Goal: Information Seeking & Learning: Find specific fact

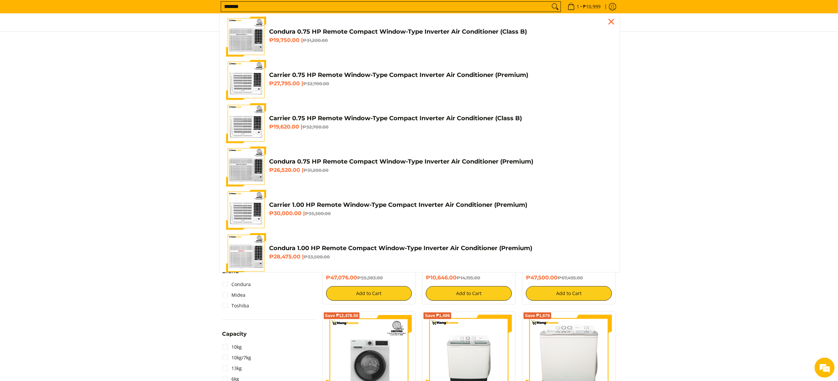
type input "*******"
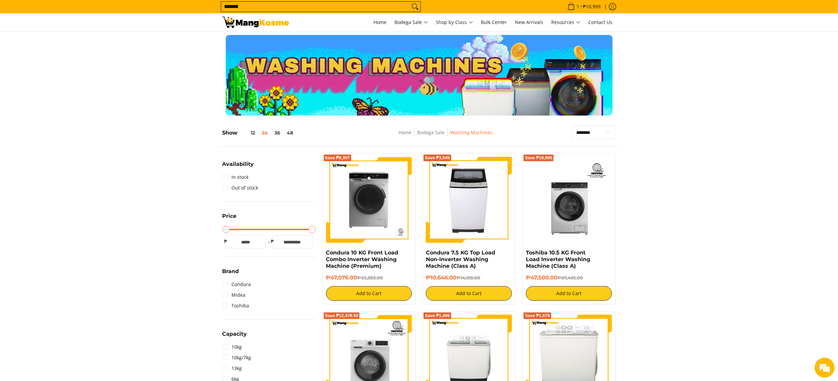
click at [191, 44] on div at bounding box center [419, 75] width 838 height 81
click at [381, 22] on span "Home" at bounding box center [380, 22] width 13 height 6
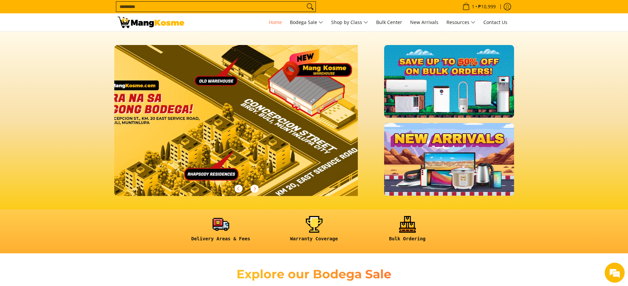
click at [268, 2] on input "Search..." at bounding box center [210, 7] width 189 height 10
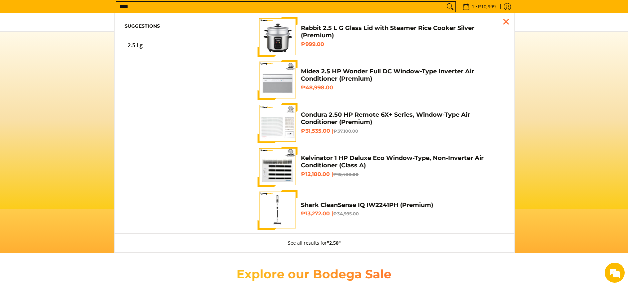
type input "****"
click at [124, 92] on ul "Suggestions 2.5 l g Rabbit 2.5 L G Glass Lid with Steamer Rice Cooker Silver (P…" at bounding box center [315, 132] width 400 height 239
click at [70, 91] on section at bounding box center [314, 121] width 628 height 178
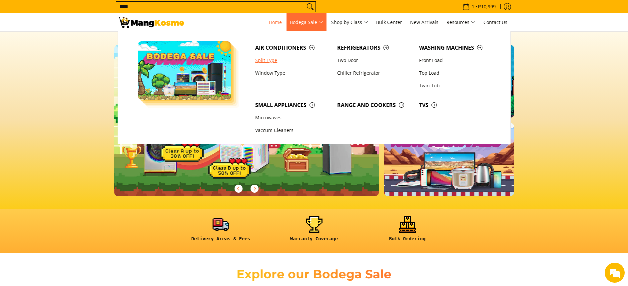
click at [275, 62] on link "Split Type" at bounding box center [293, 60] width 82 height 13
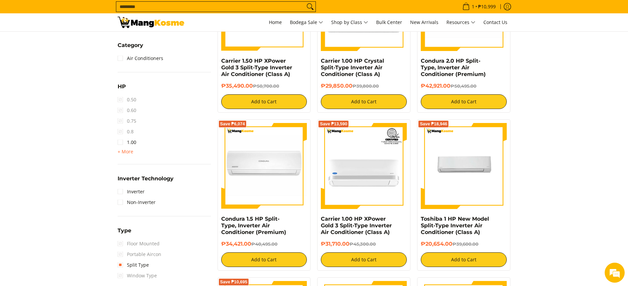
click at [132, 149] on span "+ More" at bounding box center [126, 151] width 16 height 5
click at [128, 171] on link "2.50" at bounding box center [127, 174] width 19 height 11
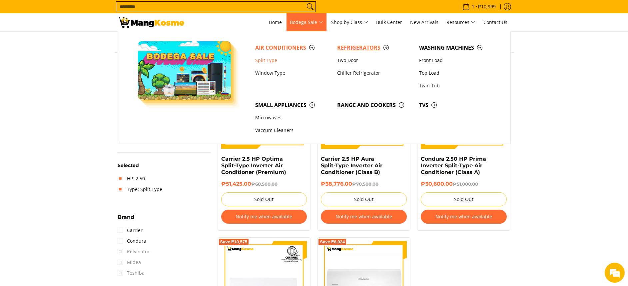
click at [351, 48] on span "Refrigerators" at bounding box center [374, 48] width 75 height 8
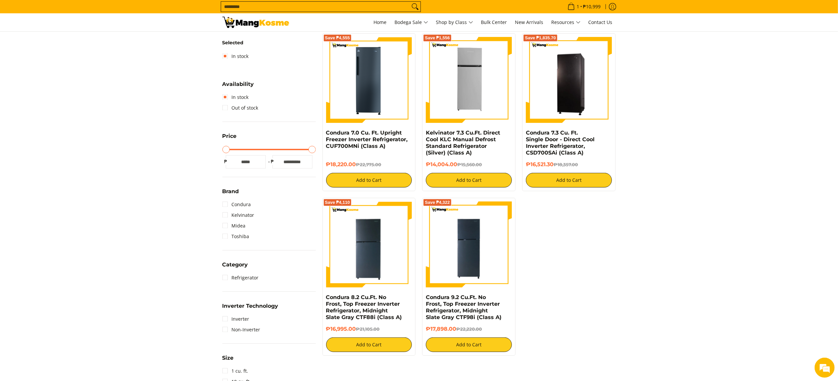
scroll to position [104, 0]
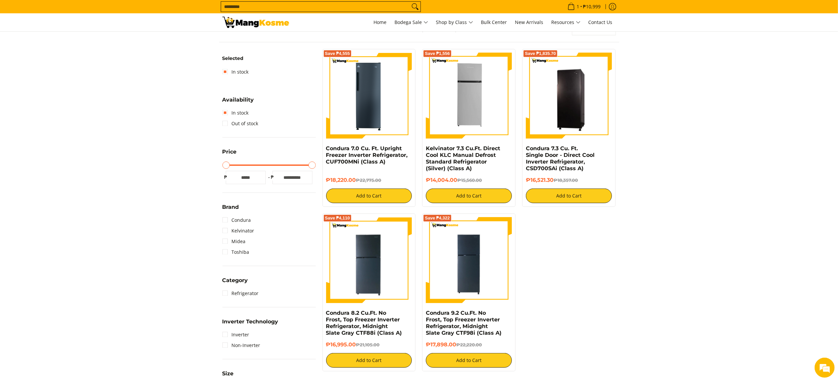
drag, startPoint x: 507, startPoint y: 148, endPoint x: 306, endPoint y: 48, distance: 224.7
click at [306, 48] on div "**********" at bounding box center [419, 287] width 400 height 532
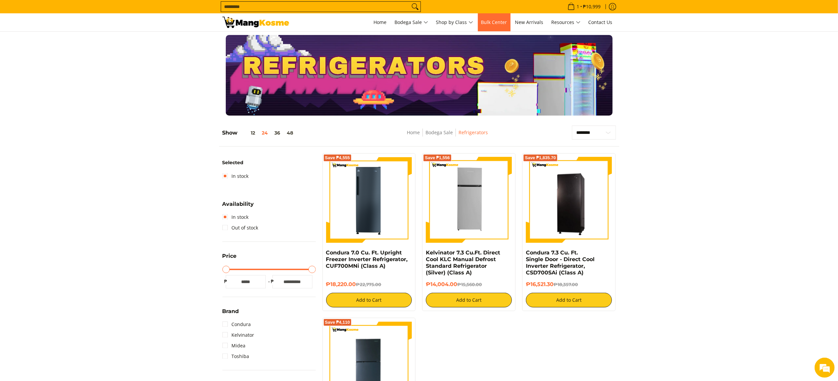
click at [500, 16] on link "Bulk Center" at bounding box center [494, 22] width 33 height 18
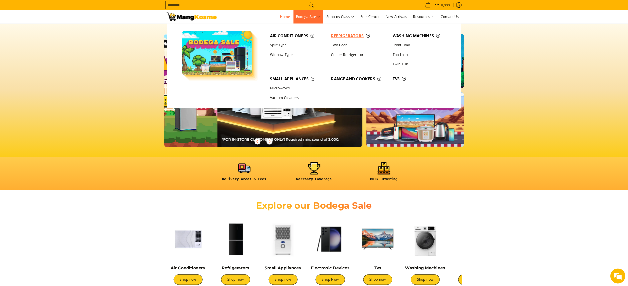
scroll to position [0, 265]
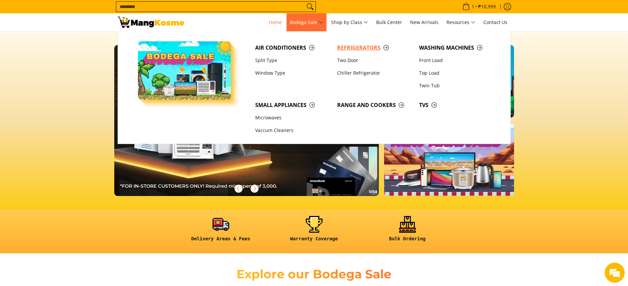
click at [349, 48] on span "Refrigerators" at bounding box center [374, 48] width 75 height 8
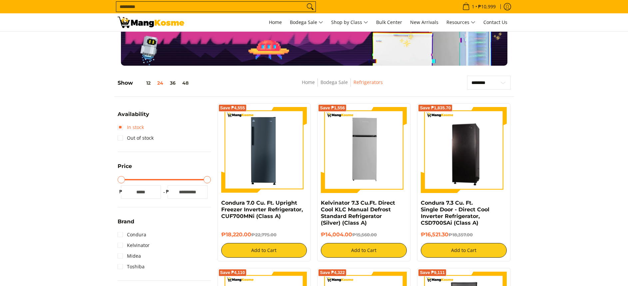
click at [139, 123] on link "In stock" at bounding box center [131, 127] width 26 height 11
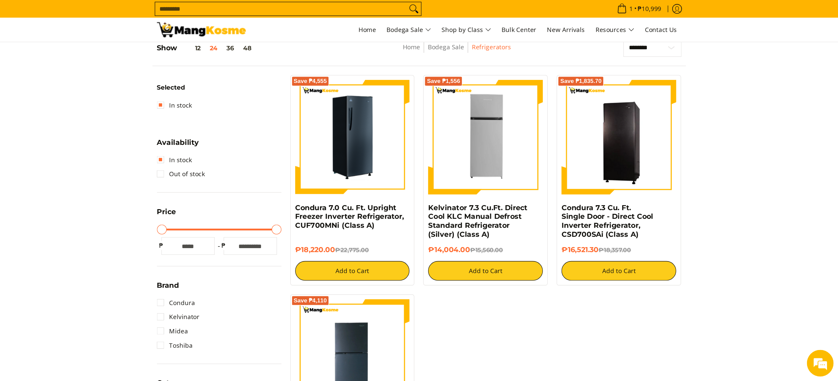
scroll to position [144, 0]
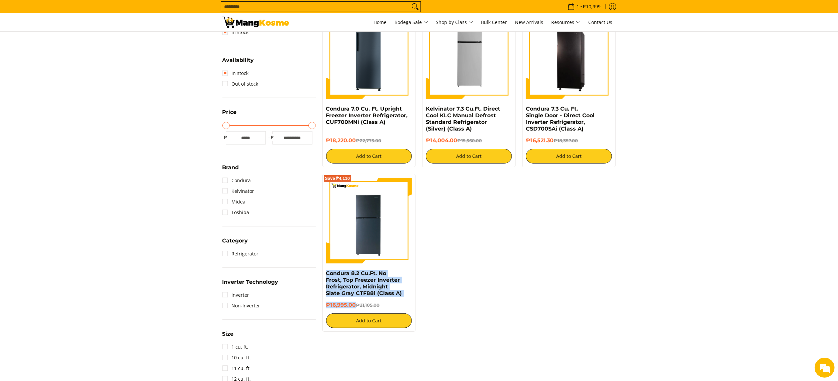
drag, startPoint x: 356, startPoint y: 305, endPoint x: 324, endPoint y: 274, distance: 44.6
click at [324, 274] on div "Save ₱4,110 Condura 8.2 Cu.Ft. No Frost, Top Freezer Inverter Refrigerator, Mid…" at bounding box center [368, 253] width 93 height 158
click at [347, 243] on img at bounding box center [369, 221] width 86 height 86
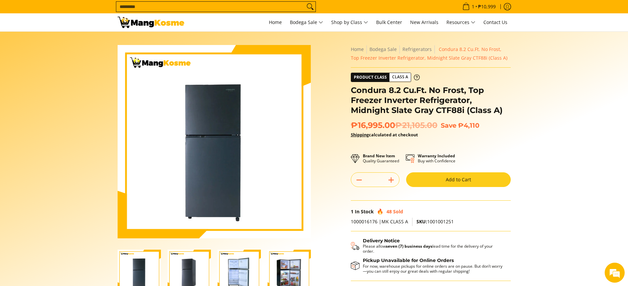
click at [495, 67] on div "Home Bodega Sale Refrigerators Condura 8.2 Cu.Ft. No Frost, Top Freezer Inverte…" at bounding box center [431, 56] width 160 height 23
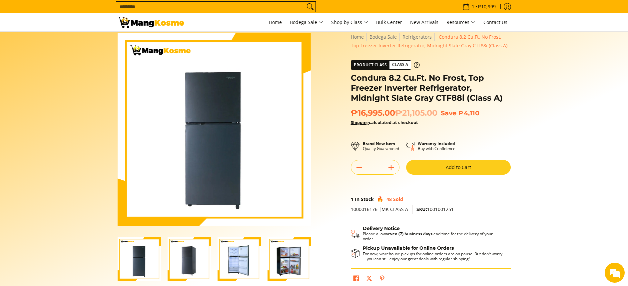
scroll to position [11, 0]
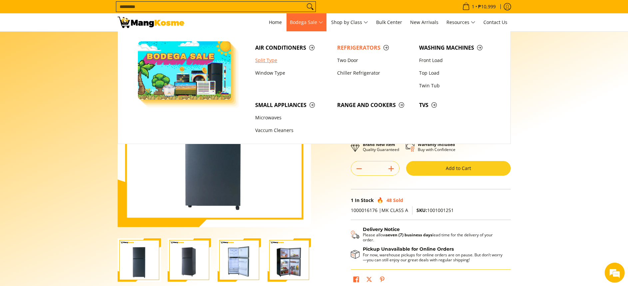
click at [266, 62] on link "Split Type" at bounding box center [293, 60] width 82 height 13
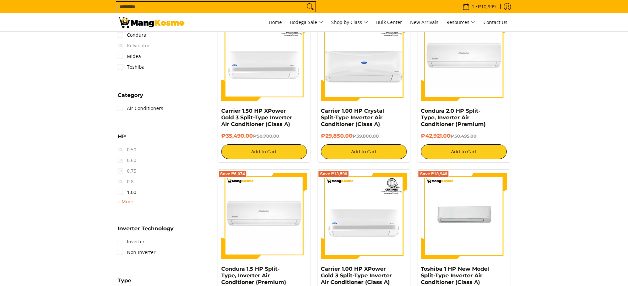
click at [125, 202] on span "+ More" at bounding box center [126, 201] width 16 height 5
click at [131, 216] on link "2.00" at bounding box center [127, 213] width 19 height 11
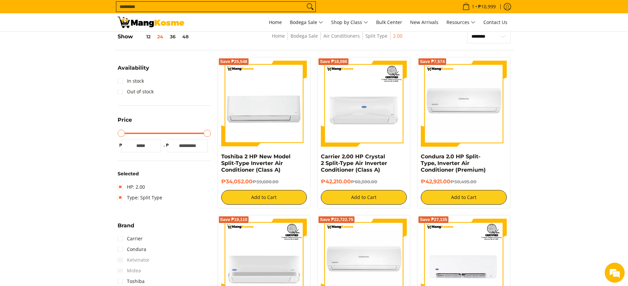
scroll to position [94, 0]
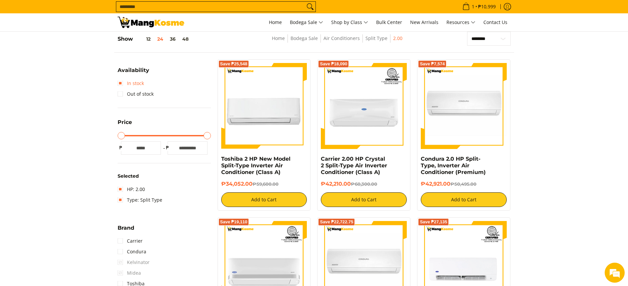
click at [126, 85] on link "In stock" at bounding box center [131, 83] width 26 height 11
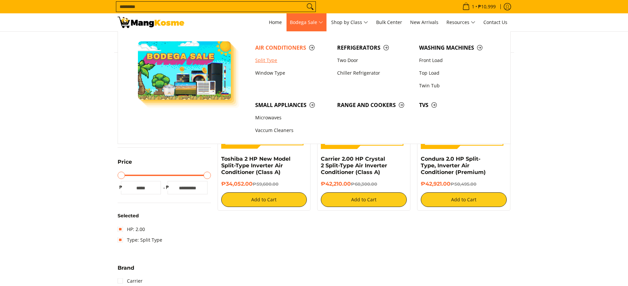
click at [266, 59] on link "Split Type" at bounding box center [293, 60] width 82 height 13
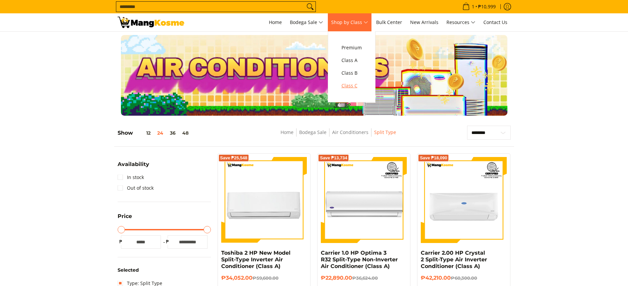
click at [350, 83] on span "Class C" at bounding box center [352, 86] width 20 height 8
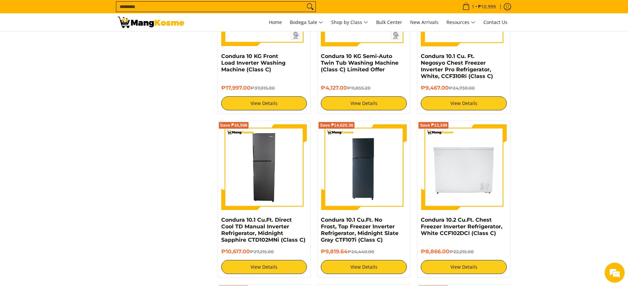
scroll to position [1411, 0]
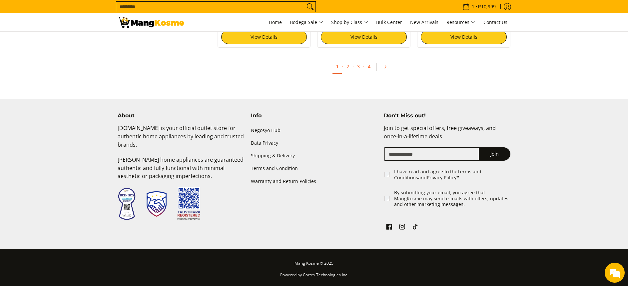
click at [279, 150] on link "Shipping & Delivery" at bounding box center [314, 156] width 127 height 13
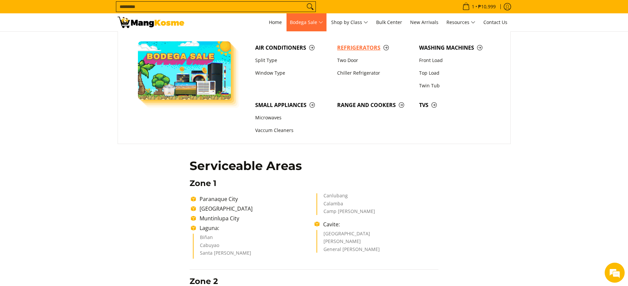
click at [341, 42] on link "Refrigerators" at bounding box center [375, 47] width 82 height 13
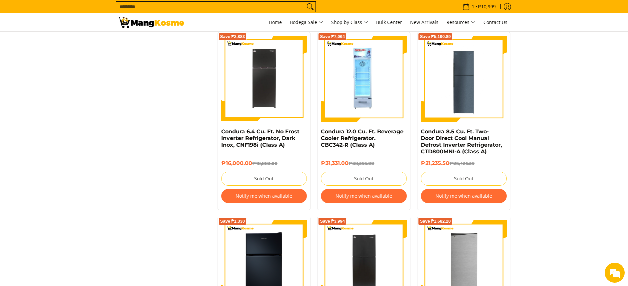
scroll to position [1534, 0]
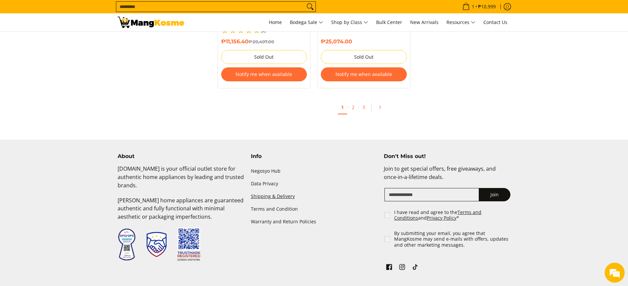
click at [287, 190] on link "Shipping & Delivery" at bounding box center [314, 196] width 127 height 13
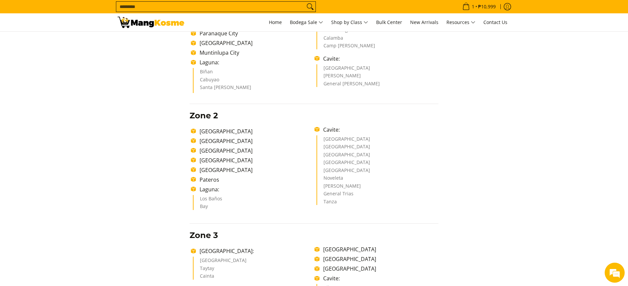
scroll to position [150, 0]
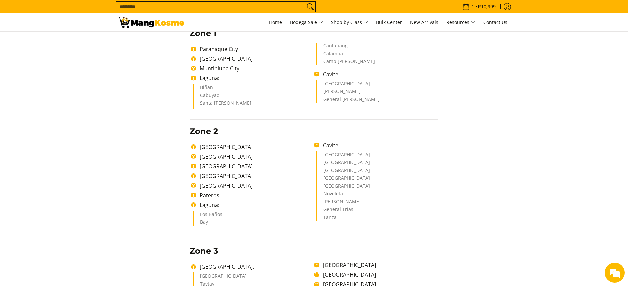
drag, startPoint x: 325, startPoint y: 88, endPoint x: 396, endPoint y: 102, distance: 72.4
click at [396, 102] on ul "Dasmariñas City [PERSON_NAME] General [PERSON_NAME]" at bounding box center [378, 91] width 122 height 23
copy ul "armona General [PERSON_NAME]"
drag, startPoint x: 396, startPoint y: 102, endPoint x: 337, endPoint y: 84, distance: 62.0
click at [337, 84] on li "[GEOGRAPHIC_DATA]" at bounding box center [378, 85] width 108 height 8
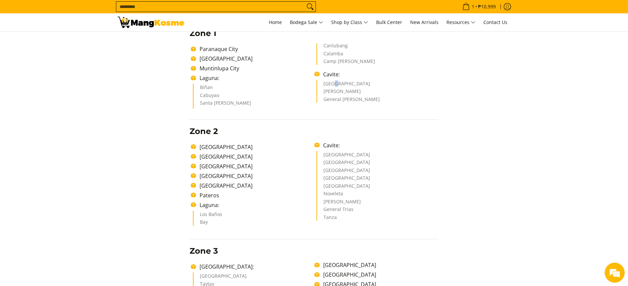
drag, startPoint x: 337, startPoint y: 84, endPoint x: 384, endPoint y: 100, distance: 50.0
click at [384, 100] on ul "Dasmariñas City [PERSON_NAME] General [PERSON_NAME]" at bounding box center [378, 91] width 122 height 23
copy ul "Dasmariñas City [PERSON_NAME] General [PERSON_NAME]"
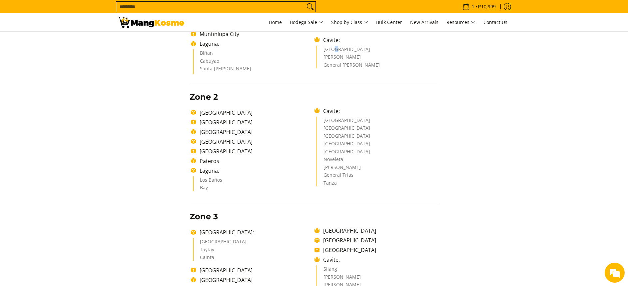
scroll to position [200, 0]
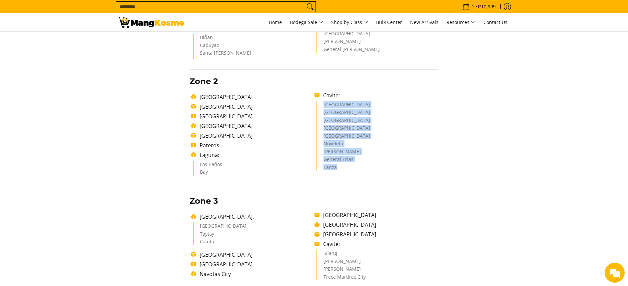
copy ul "[GEOGRAPHIC_DATA] [GEOGRAPHIC_DATA] [GEOGRAPHIC_DATA] [GEOGRAPHIC_DATA] [GEOGRA…"
drag, startPoint x: 338, startPoint y: 144, endPoint x: 346, endPoint y: 171, distance: 27.7
click at [346, 171] on ul "[GEOGRAPHIC_DATA] [GEOGRAPHIC_DATA] [GEOGRAPHIC_DATA] [GEOGRAPHIC_DATA] [GEOGRA…" at bounding box center [378, 136] width 122 height 70
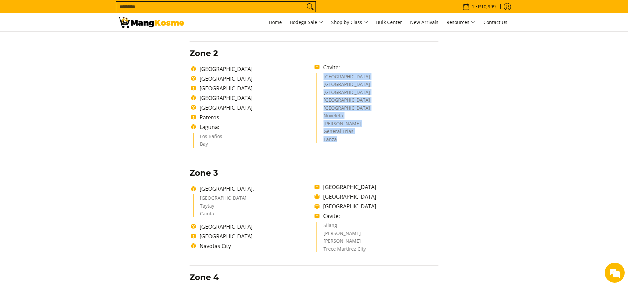
scroll to position [250, 0]
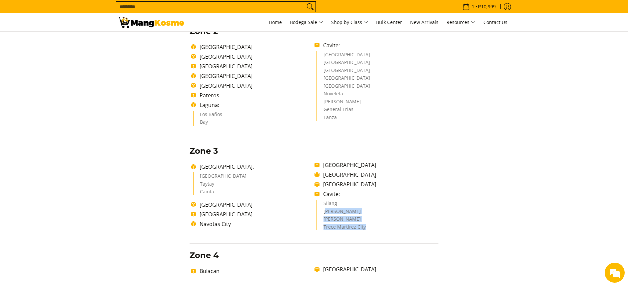
drag, startPoint x: 326, startPoint y: 209, endPoint x: 370, endPoint y: 230, distance: 48.3
click at [370, 230] on ul "[PERSON_NAME] Martirez City" at bounding box center [378, 215] width 122 height 31
drag, startPoint x: 370, startPoint y: 230, endPoint x: 329, endPoint y: 205, distance: 47.7
click at [332, 209] on li "[PERSON_NAME]" at bounding box center [378, 213] width 108 height 8
drag, startPoint x: 325, startPoint y: 203, endPoint x: 376, endPoint y: 226, distance: 56.0
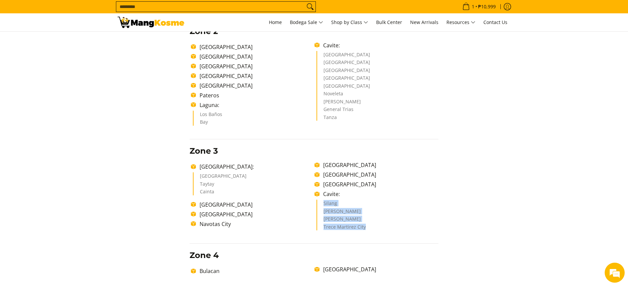
click at [376, 226] on ul "Silang Amadeo Alfonso Trece Martirez City" at bounding box center [378, 215] width 122 height 31
copy ul "Silang Amadeo Alfonso Trece Martirez City"
click at [263, 6] on input "Search..." at bounding box center [210, 7] width 189 height 10
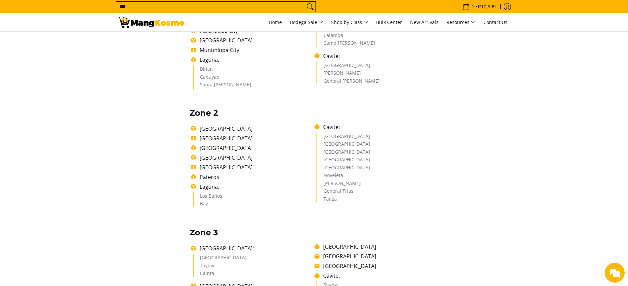
scroll to position [165, 0]
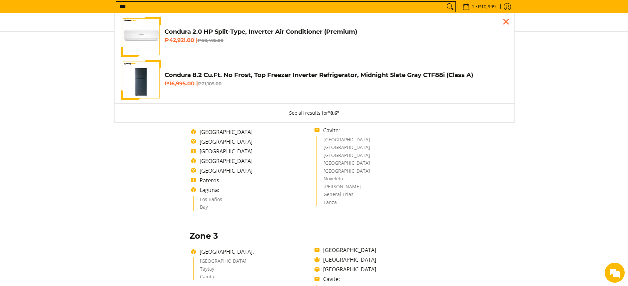
type input "***"
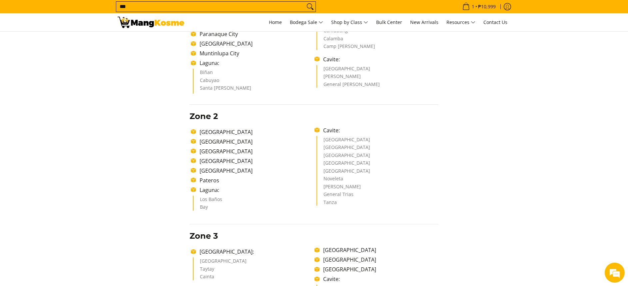
click at [49, 55] on section "Shipping & Delivery Delivery Time Frame Please allow seven (7) business days le…" at bounding box center [314, 269] width 628 height 805
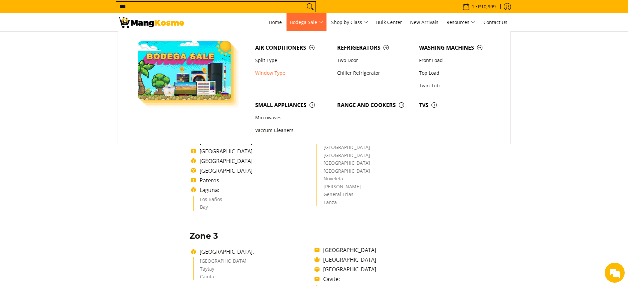
click at [266, 72] on link "Window Type" at bounding box center [293, 73] width 82 height 13
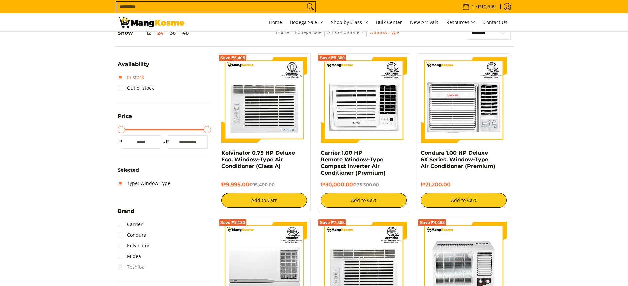
click at [132, 81] on link "In stock" at bounding box center [131, 77] width 26 height 11
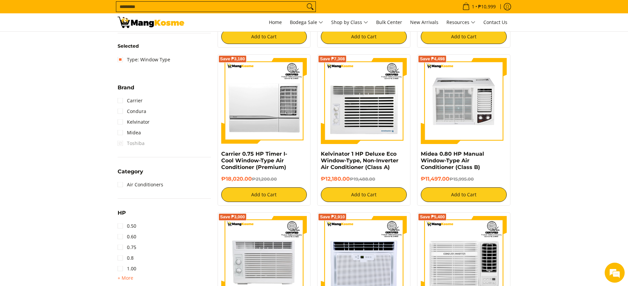
scroll to position [344, 0]
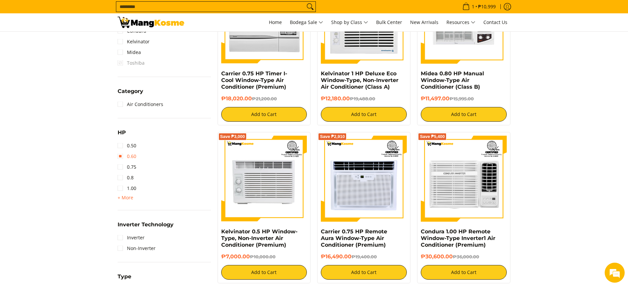
click at [133, 154] on link "0.60" at bounding box center [127, 156] width 19 height 11
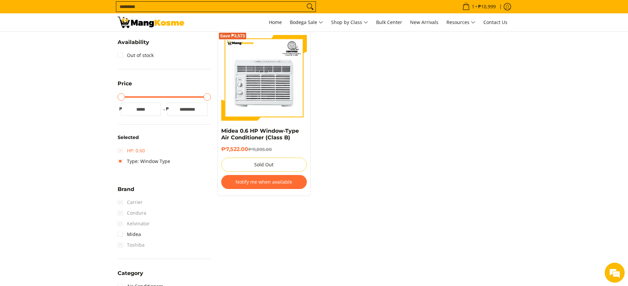
scroll to position [94, 0]
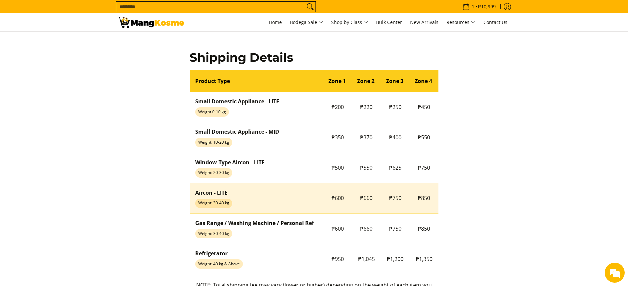
scroll to position [504, 0]
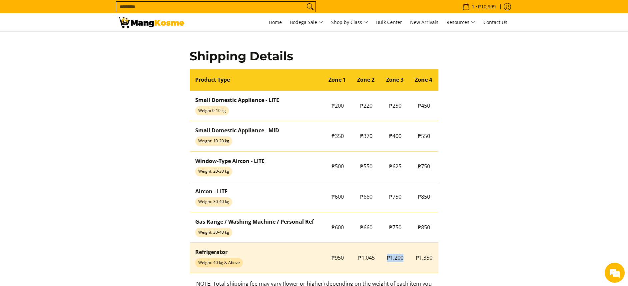
copy span "₱1,200"
drag, startPoint x: 386, startPoint y: 250, endPoint x: 403, endPoint y: 258, distance: 19.1
click at [403, 258] on td "₱1,200" at bounding box center [395, 258] width 29 height 30
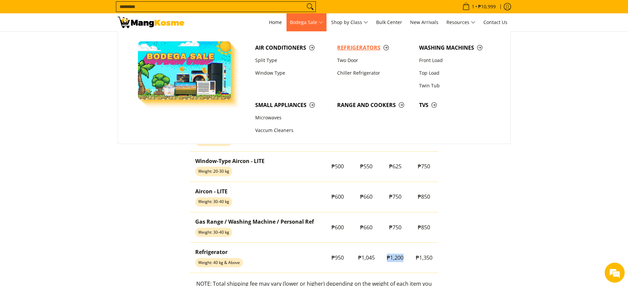
click at [357, 44] on span "Refrigerators" at bounding box center [374, 48] width 75 height 8
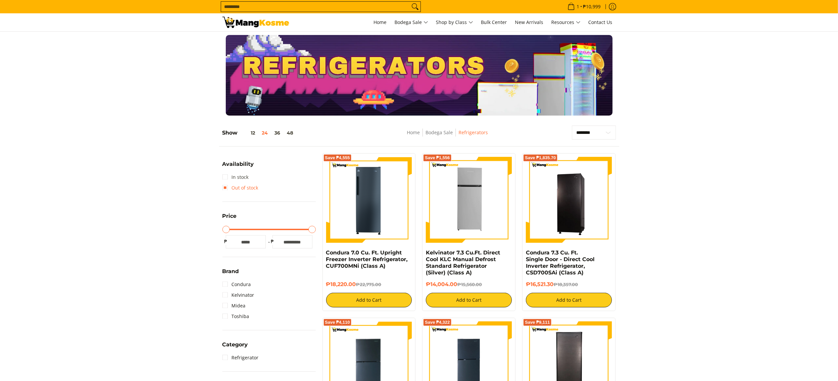
click at [228, 180] on link "In stock" at bounding box center [235, 177] width 26 height 11
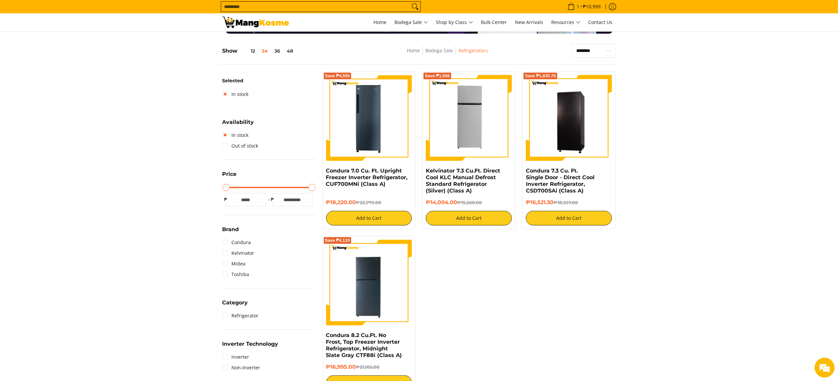
scroll to position [94, 0]
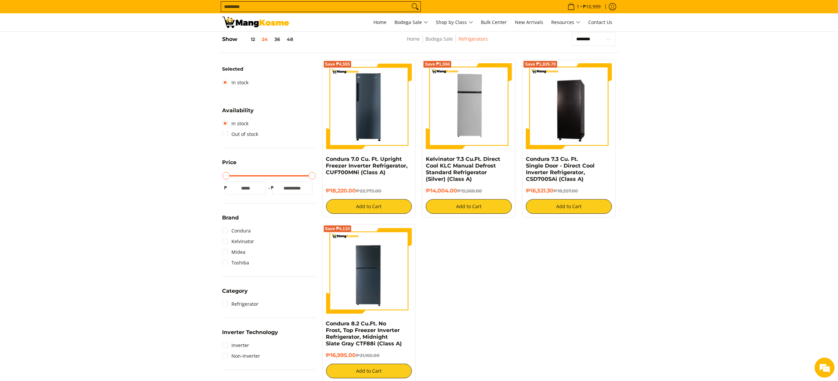
click at [535, 286] on div "Save ₱4,555 Condura 7.0 Cu. Ft. Upright Freezer Inverter Refrigerator, CUF700MN…" at bounding box center [469, 224] width 300 height 329
click at [390, 281] on img at bounding box center [369, 271] width 86 height 86
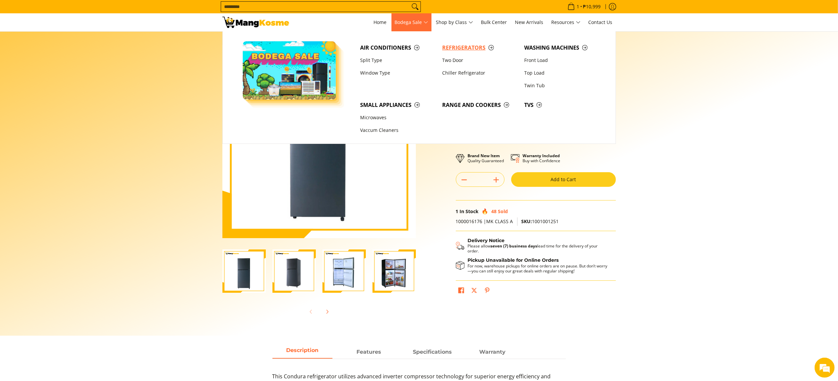
click at [455, 45] on span "Refrigerators" at bounding box center [479, 48] width 75 height 8
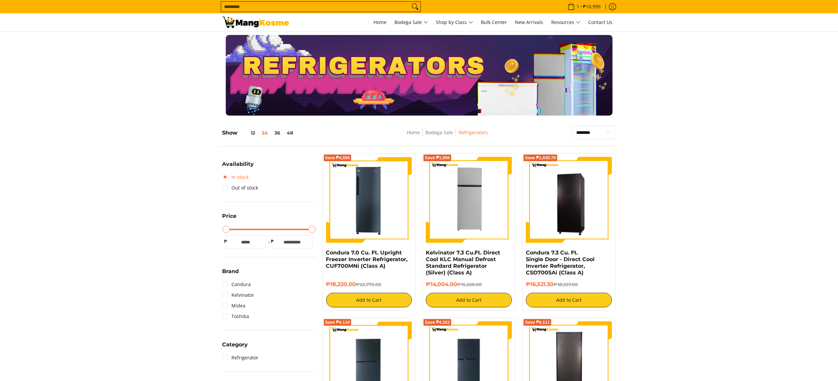
click at [237, 171] on summary "Availability" at bounding box center [238, 167] width 32 height 10
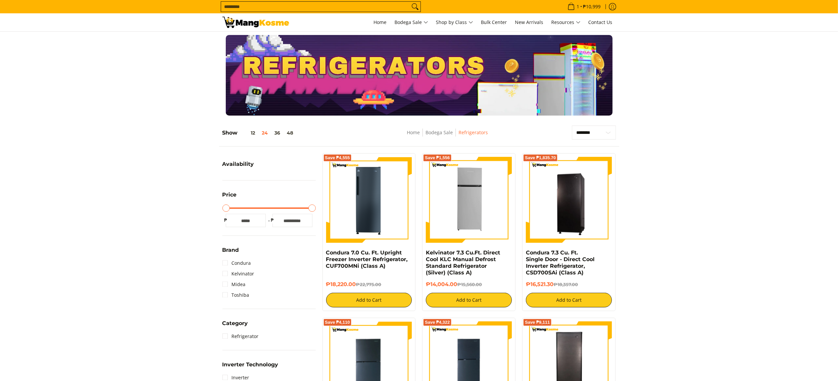
click at [237, 174] on div "Availability In stock Out of stock" at bounding box center [268, 170] width 93 height 21
click at [235, 163] on span "Availability" at bounding box center [238, 164] width 32 height 5
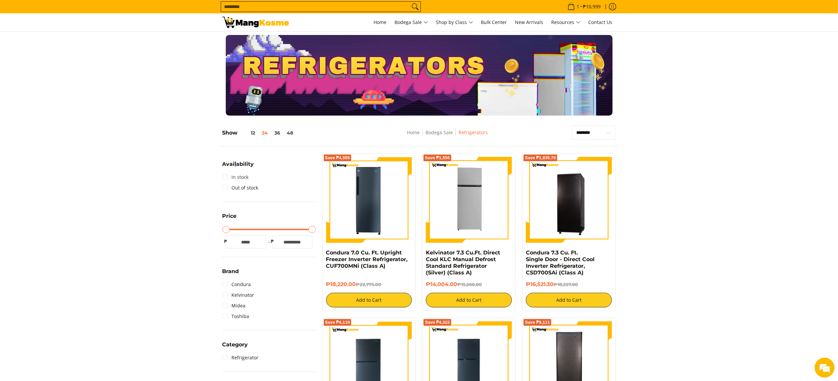
drag, startPoint x: 235, startPoint y: 164, endPoint x: 235, endPoint y: 180, distance: 16.3
click at [235, 180] on link "In stock" at bounding box center [235, 177] width 26 height 11
